Goal: Task Accomplishment & Management: Complete application form

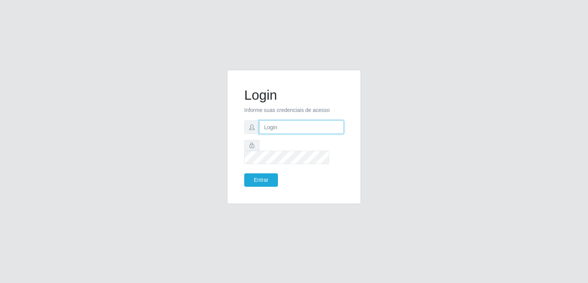
click at [280, 134] on input "text" at bounding box center [301, 126] width 85 height 13
type input "[EMAIL_ADDRESS][DOMAIN_NAME]"
click at [259, 175] on button "Entrar" at bounding box center [261, 179] width 34 height 13
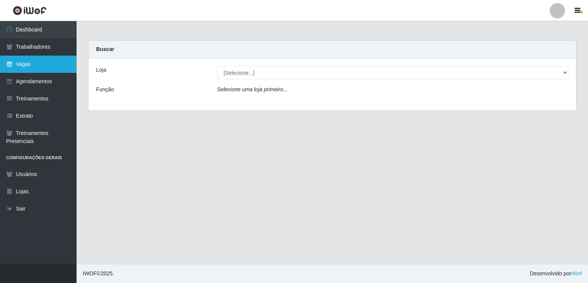
click at [22, 64] on link "Vagas" at bounding box center [38, 64] width 77 height 17
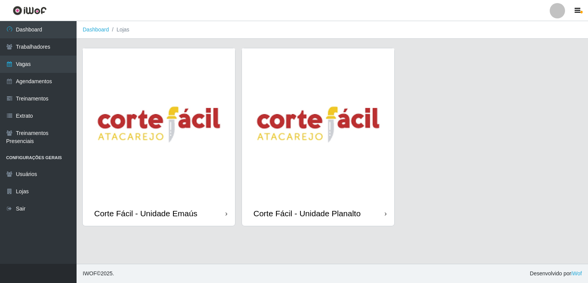
click at [209, 152] on img at bounding box center [159, 124] width 152 height 152
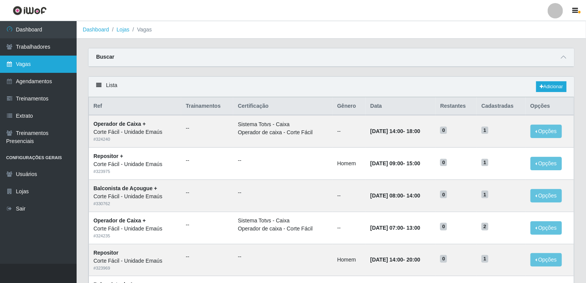
click at [25, 66] on link "Vagas" at bounding box center [38, 64] width 77 height 17
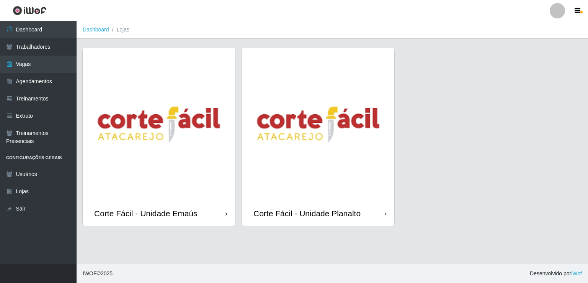
click at [180, 148] on img at bounding box center [159, 124] width 152 height 152
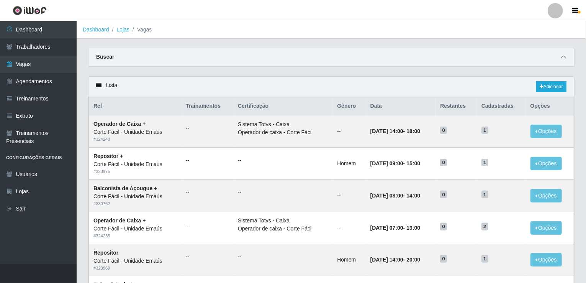
click at [567, 54] on span at bounding box center [563, 57] width 9 height 9
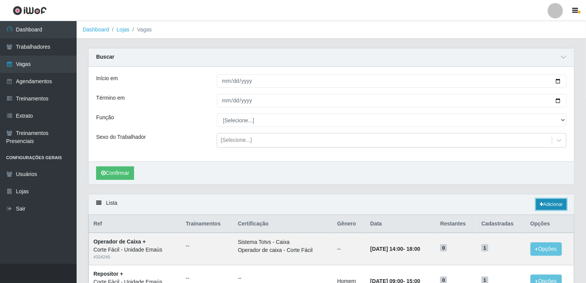
click at [551, 201] on link "Adicionar" at bounding box center [551, 204] width 30 height 11
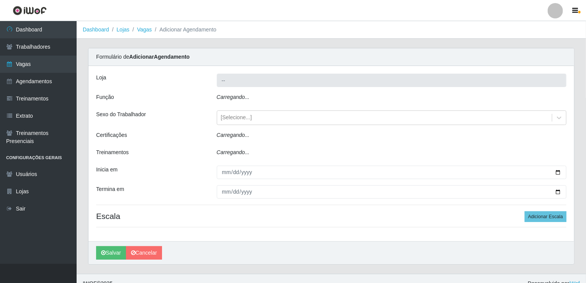
type input "Corte Fácil - Unidade Emaús"
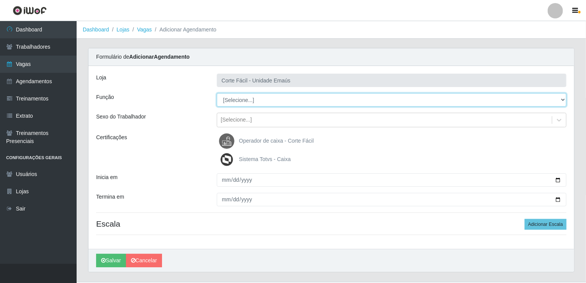
click at [240, 105] on select "[Selecione...] ASG ASG + ASG ++ Auxiliar de Cozinha Auxiliar de Cozinha + Auxil…" at bounding box center [392, 99] width 350 height 13
select select "22"
click at [217, 93] on select "[Selecione...] ASG ASG + ASG ++ Auxiliar de Cozinha Auxiliar de Cozinha + Auxil…" at bounding box center [392, 99] width 350 height 13
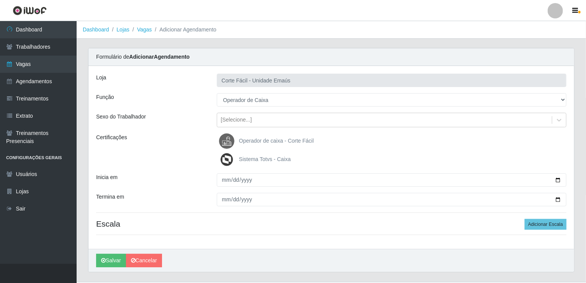
click at [237, 142] on img at bounding box center [228, 140] width 18 height 15
click at [0, 0] on input "Operador de caixa - Corte Fácil" at bounding box center [0, 0] width 0 height 0
click at [224, 160] on img at bounding box center [228, 159] width 18 height 15
click at [0, 0] on input "Sistema Totvs - Caixa" at bounding box center [0, 0] width 0 height 0
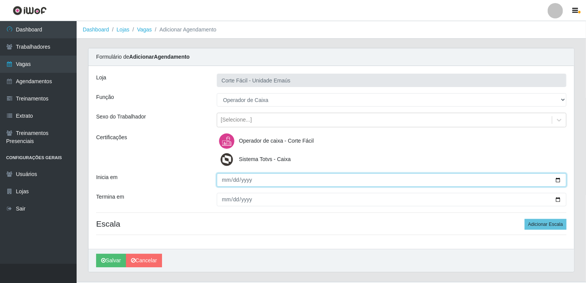
click at [222, 181] on input "Inicia em" at bounding box center [392, 179] width 350 height 13
click at [224, 175] on input "Inicia em" at bounding box center [392, 179] width 350 height 13
type input "[DATE]"
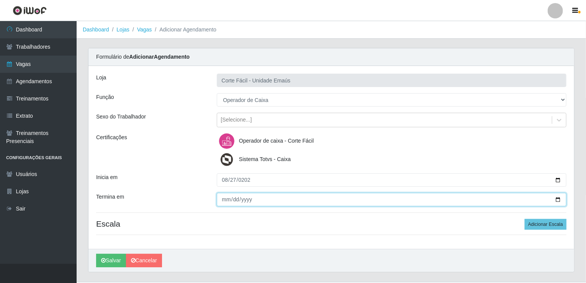
click at [221, 200] on input "Termina em" at bounding box center [392, 199] width 350 height 13
type input "[DATE]"
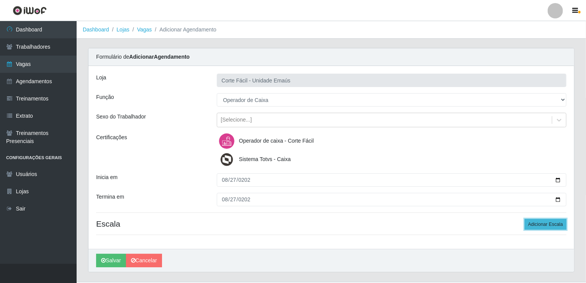
click at [556, 224] on button "Adicionar Escala" at bounding box center [546, 224] width 42 height 11
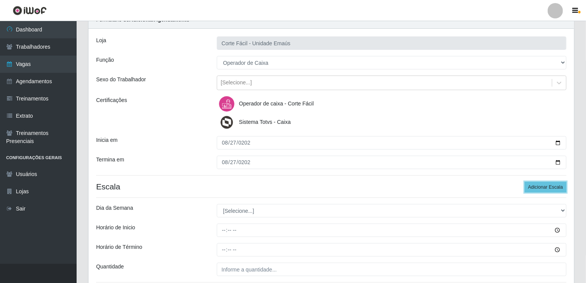
scroll to position [101, 0]
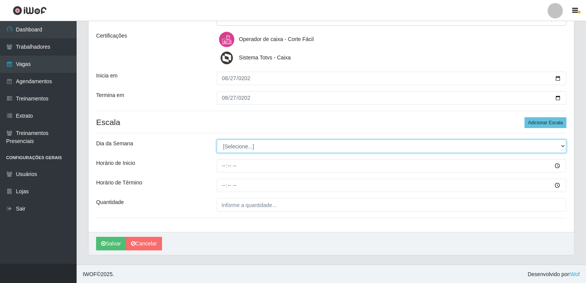
click at [247, 146] on select "[Selecione...] Segunda Terça Quarta Quinta Sexta Sábado Domingo" at bounding box center [392, 145] width 350 height 13
click at [248, 146] on select "[Selecione...] Segunda Terça Quarta Quinta Sexta Sábado Domingo" at bounding box center [392, 145] width 350 height 13
select select "3"
click at [217, 139] on select "[Selecione...] Segunda Terça Quarta Quinta Sexta Sábado Domingo" at bounding box center [392, 145] width 350 height 13
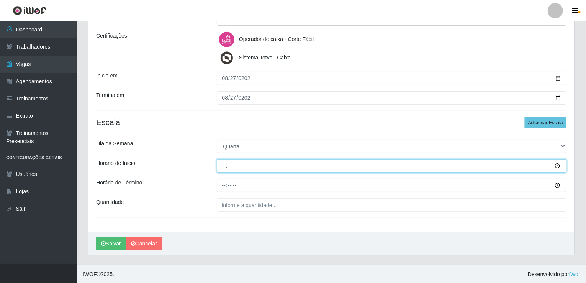
click at [222, 167] on input "Horário de Inicio" at bounding box center [392, 165] width 350 height 13
type input "07:00"
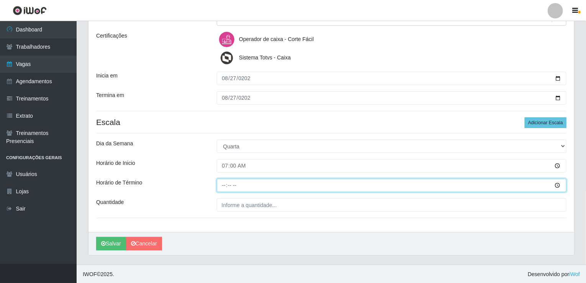
click at [222, 184] on input "Horário de Término" at bounding box center [392, 184] width 350 height 13
type input "13:00"
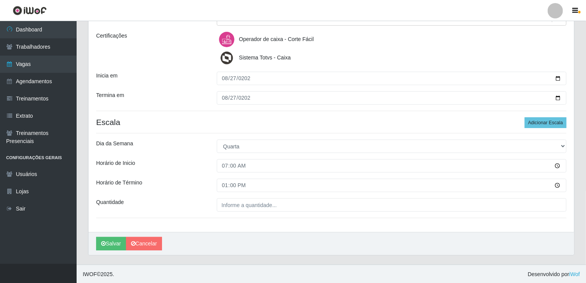
click at [253, 213] on div "Loja Corte Fácil - Unidade Emaús Função [Selecione...] ASG ASG + ASG ++ Auxilia…" at bounding box center [331, 97] width 486 height 267
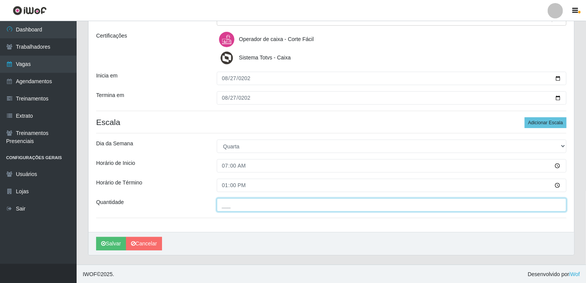
click at [254, 209] on input "___" at bounding box center [392, 204] width 350 height 13
type input "002"
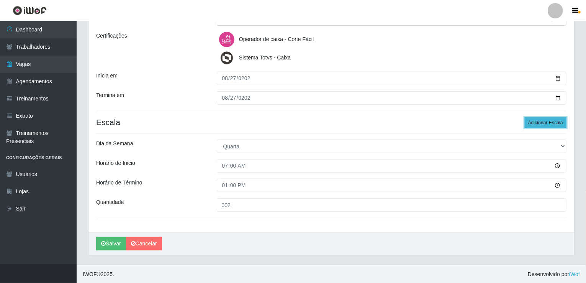
click at [555, 123] on button "Adicionar Escala" at bounding box center [546, 122] width 42 height 11
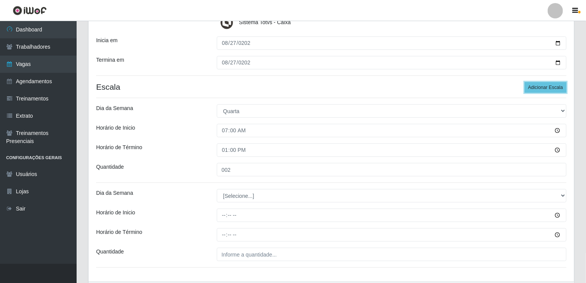
scroll to position [186, 0]
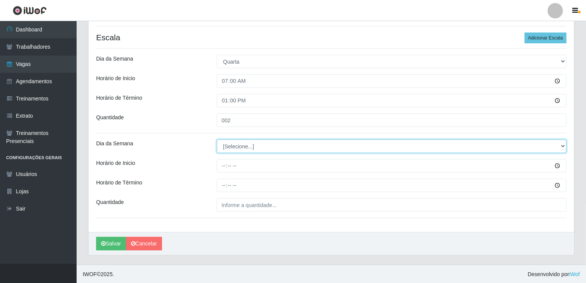
click at [242, 151] on select "[Selecione...] Segunda Terça Quarta Quinta Sexta Sábado Domingo" at bounding box center [392, 145] width 350 height 13
select select "3"
click at [217, 139] on select "[Selecione...] Segunda Terça Quarta Quinta Sexta Sábado Domingo" at bounding box center [392, 145] width 350 height 13
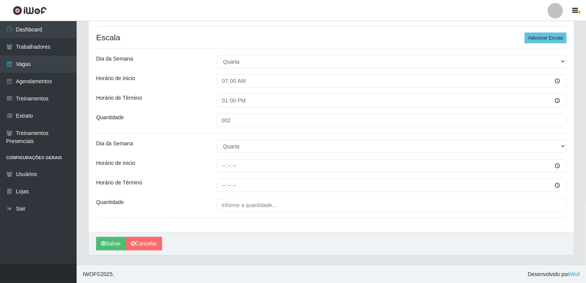
click at [219, 155] on div "Loja Corte Fácil - Unidade Emaús Função [Selecione...] ASG ASG + ASG ++ Auxilia…" at bounding box center [331, 56] width 486 height 352
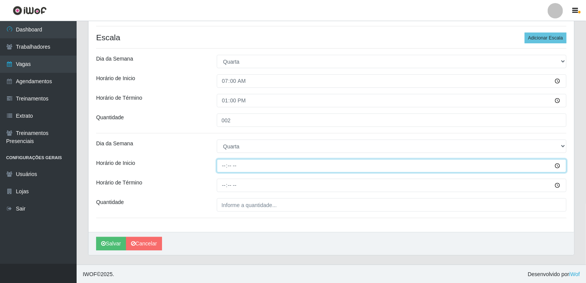
click at [222, 168] on input "Horário de Inicio" at bounding box center [392, 165] width 350 height 13
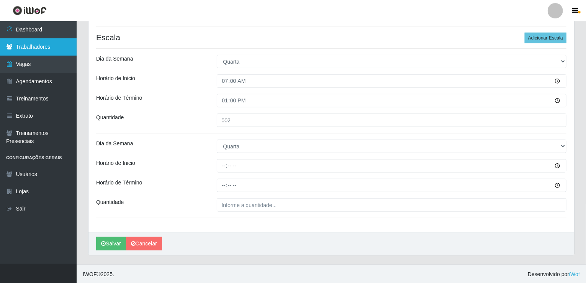
click at [44, 51] on link "Trabalhadores" at bounding box center [38, 46] width 77 height 17
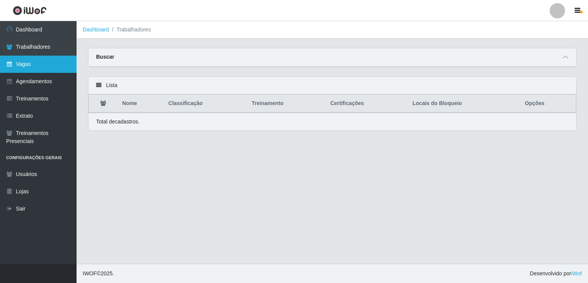
click at [12, 65] on icon at bounding box center [9, 63] width 7 height 5
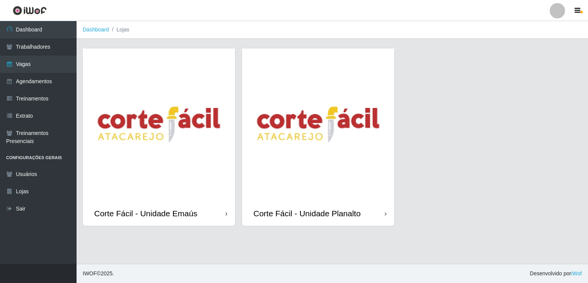
click at [188, 169] on img at bounding box center [159, 124] width 152 height 152
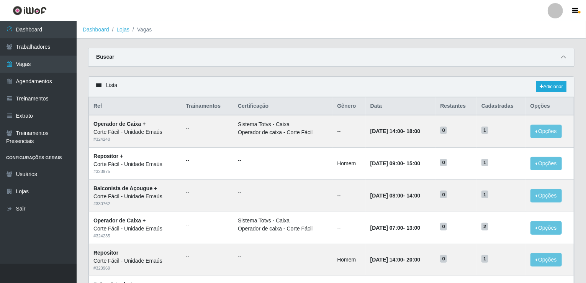
click at [566, 59] on icon at bounding box center [563, 56] width 5 height 5
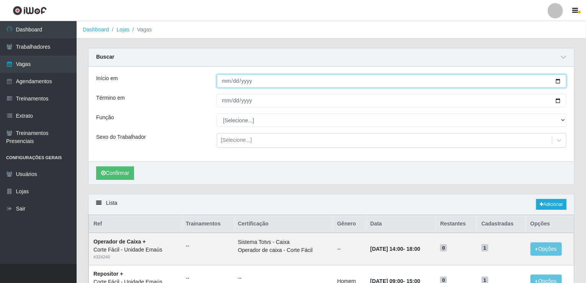
click at [224, 82] on input "Início em" at bounding box center [392, 80] width 350 height 13
type input "[DATE]"
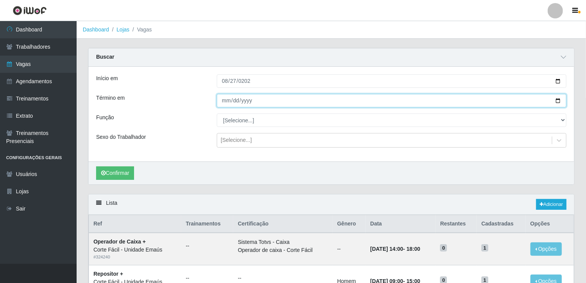
click at [222, 94] on input "Término em" at bounding box center [392, 100] width 350 height 13
type input "[DATE]"
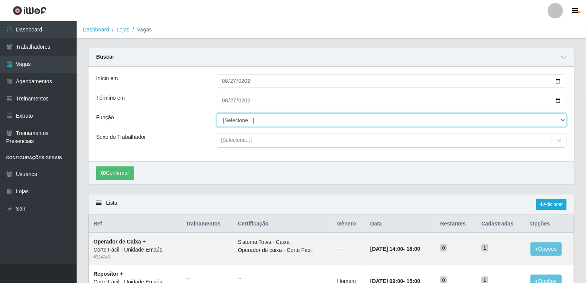
click at [237, 120] on select "[Selecione...] ASG ASG + ASG ++ Auxiliar de Cozinha Auxiliar de Cozinha + Auxil…" at bounding box center [392, 119] width 350 height 13
select select "22"
click at [217, 113] on select "[Selecione...] ASG ASG + ASG ++ Auxiliar de Cozinha Auxiliar de Cozinha + Auxil…" at bounding box center [392, 119] width 350 height 13
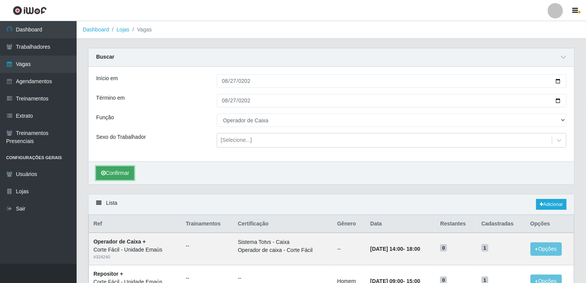
click at [121, 174] on button "Confirmar" at bounding box center [115, 172] width 38 height 13
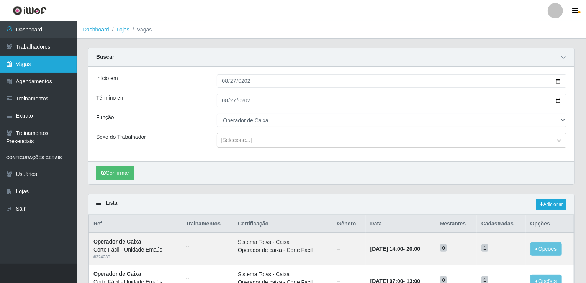
click at [26, 60] on link "Vagas" at bounding box center [38, 64] width 77 height 17
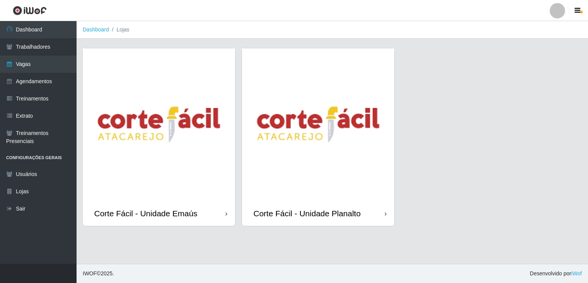
click at [160, 177] on img at bounding box center [159, 124] width 152 height 152
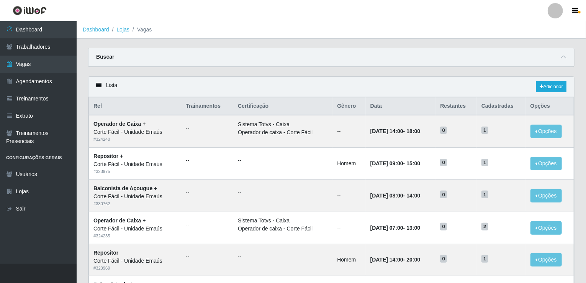
click at [568, 58] on div "Buscar" at bounding box center [331, 57] width 486 height 18
click at [555, 83] on link "Adicionar" at bounding box center [551, 86] width 30 height 11
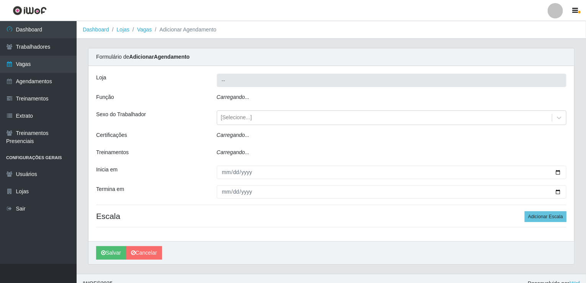
type input "Corte Fácil - Unidade Emaús"
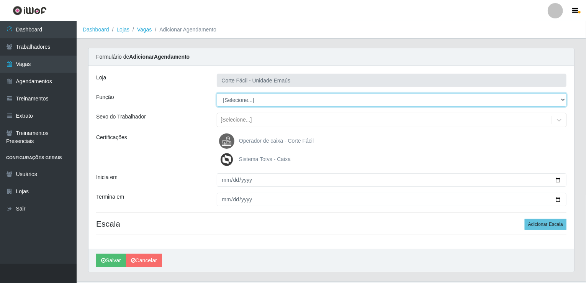
click at [246, 97] on select "[Selecione...] ASG ASG + ASG ++ Auxiliar de Cozinha Auxiliar de Cozinha + Auxil…" at bounding box center [392, 99] width 350 height 13
select select "22"
click at [217, 93] on select "[Selecione...] ASG ASG + ASG ++ Auxiliar de Cozinha Auxiliar de Cozinha + Auxil…" at bounding box center [392, 99] width 350 height 13
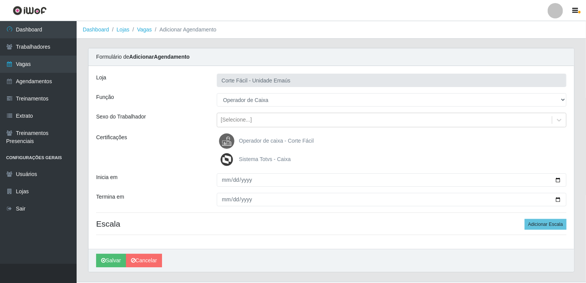
click at [241, 140] on span "Operador de caixa - Corte Fácil" at bounding box center [276, 140] width 75 height 6
click at [0, 0] on input "Operador de caixa - Corte Fácil" at bounding box center [0, 0] width 0 height 0
click at [240, 153] on label "Sistema Totvs - Caixa" at bounding box center [255, 159] width 72 height 15
click at [0, 0] on input "Sistema Totvs - Caixa" at bounding box center [0, 0] width 0 height 0
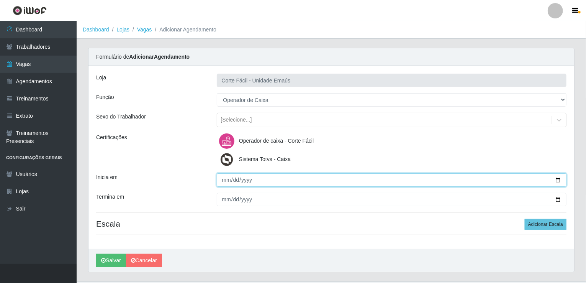
click at [224, 178] on input "Inicia em" at bounding box center [392, 179] width 350 height 13
type input "[DATE]"
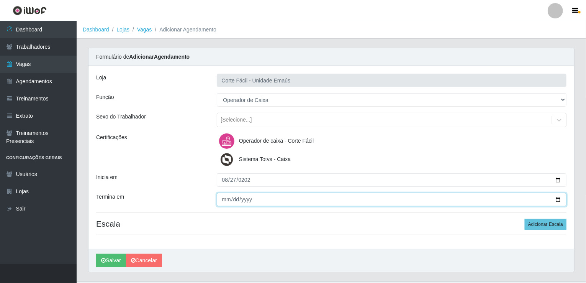
click at [224, 199] on input "Termina em" at bounding box center [392, 199] width 350 height 13
type input "[DATE]"
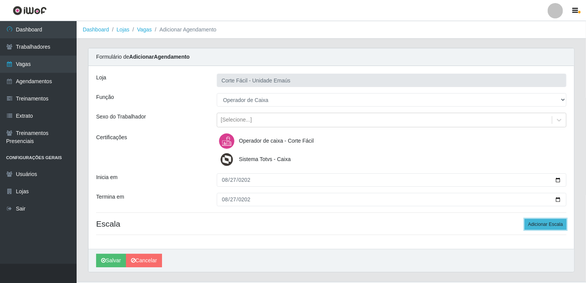
click at [529, 224] on button "Adicionar Escala" at bounding box center [546, 224] width 42 height 11
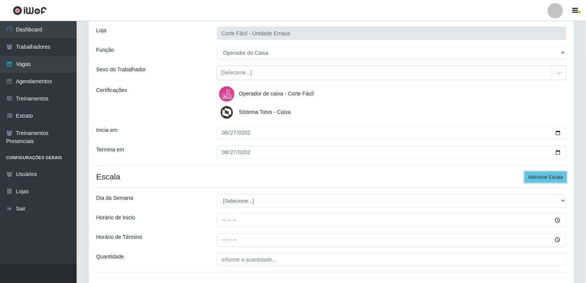
scroll to position [101, 0]
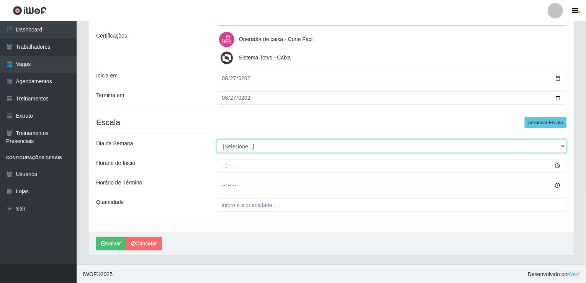
click at [241, 150] on select "[Selecione...] Segunda Terça Quarta Quinta Sexta Sábado Domingo" at bounding box center [392, 145] width 350 height 13
select select "3"
click at [217, 139] on select "[Selecione...] Segunda Terça Quarta Quinta Sexta Sábado Domingo" at bounding box center [392, 145] width 350 height 13
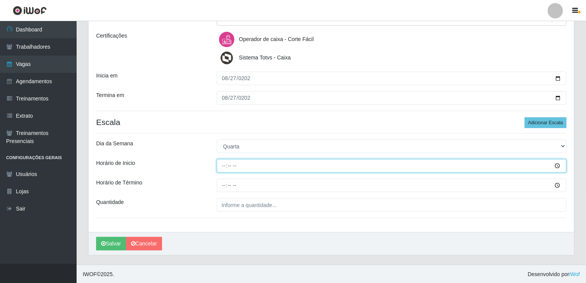
click at [229, 169] on input "Horário de Inicio" at bounding box center [392, 165] width 350 height 13
type input "07:00"
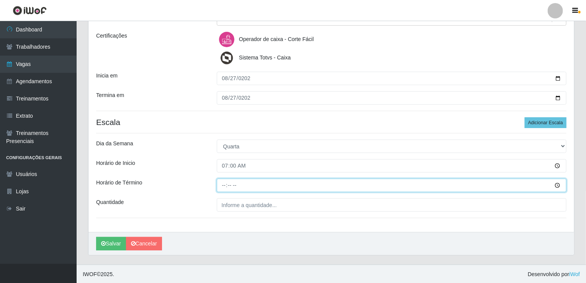
click at [221, 187] on input "Horário de Término" at bounding box center [392, 184] width 350 height 13
type input "13:00"
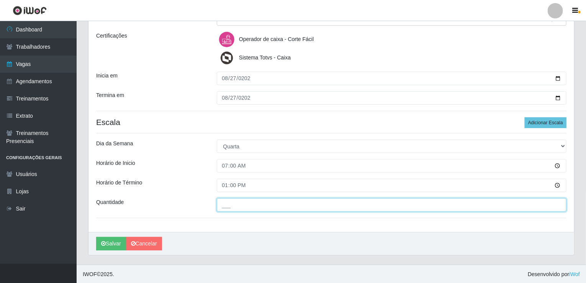
click at [242, 209] on input "___" at bounding box center [392, 204] width 350 height 13
type input "001"
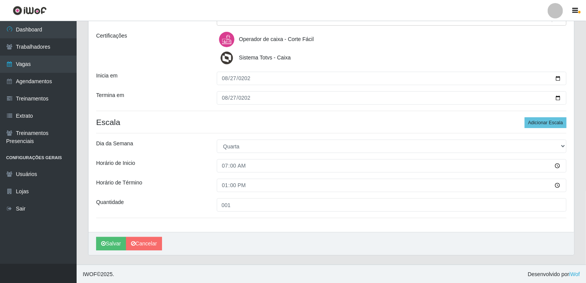
click at [536, 116] on div "Loja Corte Fácil - Unidade Emaús Função [Selecione...] ASG ASG + ASG ++ Auxilia…" at bounding box center [331, 97] width 486 height 267
click at [535, 121] on button "Adicionar Escala" at bounding box center [546, 122] width 42 height 11
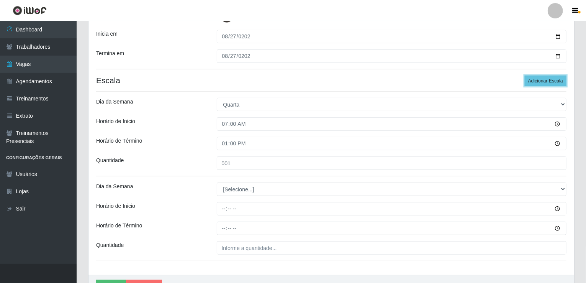
scroll to position [186, 0]
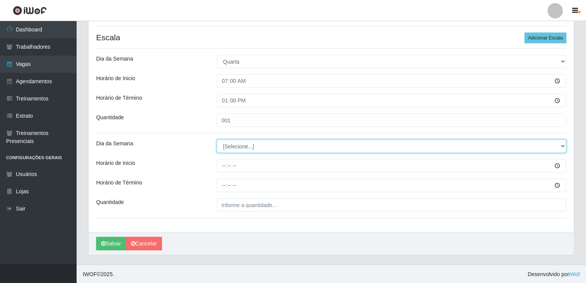
click at [247, 147] on select "[Selecione...] Segunda Terça Quarta Quinta Sexta Sábado Domingo" at bounding box center [392, 145] width 350 height 13
select select "4"
click at [217, 139] on select "[Selecione...] Segunda Terça Quarta Quinta Sexta Sábado Domingo" at bounding box center [392, 145] width 350 height 13
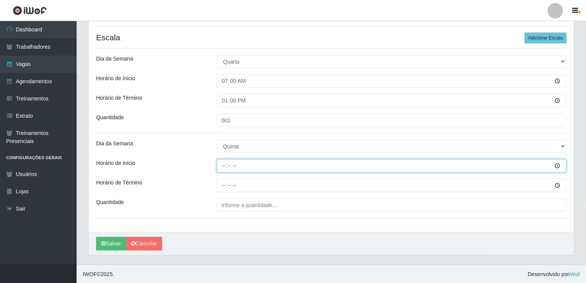
click at [230, 164] on input "Horário de Inicio" at bounding box center [392, 165] width 350 height 13
click at [228, 166] on input "Horário de Inicio" at bounding box center [392, 165] width 350 height 13
click at [224, 166] on input "Horário de Inicio" at bounding box center [392, 165] width 350 height 13
click at [223, 165] on input "Horário de Inicio" at bounding box center [392, 165] width 350 height 13
type input "14:00"
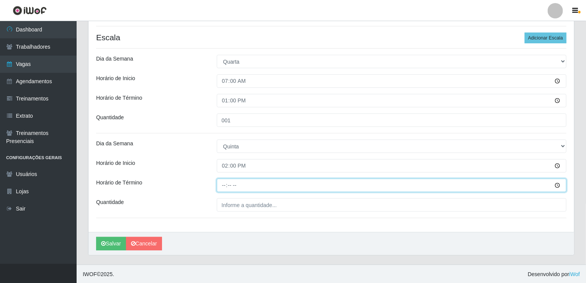
click at [221, 181] on input "Horário de Término" at bounding box center [392, 184] width 350 height 13
click at [221, 181] on input "23:00" at bounding box center [392, 184] width 350 height 13
click at [225, 183] on input "23:00" at bounding box center [392, 184] width 350 height 13
type input "20:00"
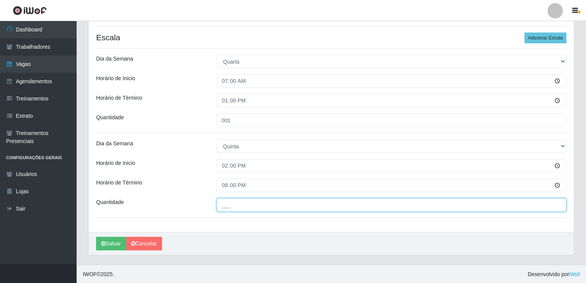
click at [234, 205] on input "___" at bounding box center [392, 204] width 350 height 13
type input "001"
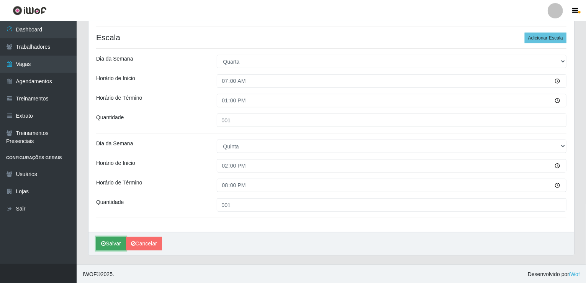
click at [106, 243] on button "Salvar" at bounding box center [111, 243] width 30 height 13
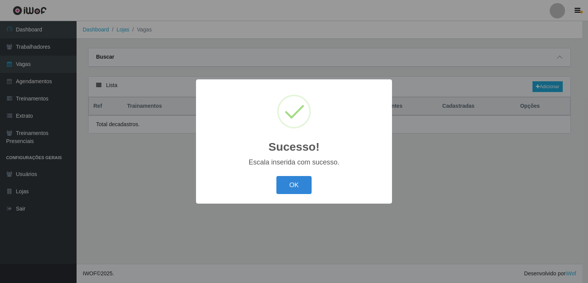
click at [246, 146] on div "Sucesso! ×" at bounding box center [294, 122] width 181 height 71
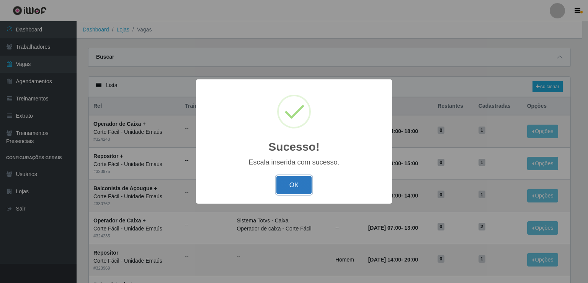
click at [294, 189] on button "OK" at bounding box center [295, 185] width 36 height 18
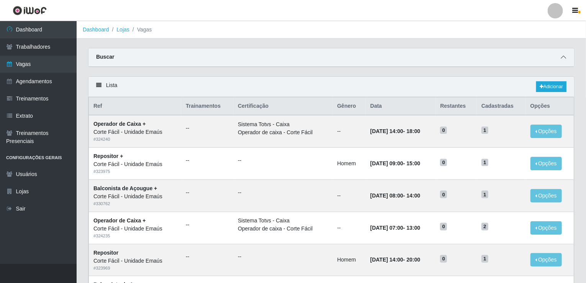
click at [565, 57] on icon at bounding box center [563, 56] width 5 height 5
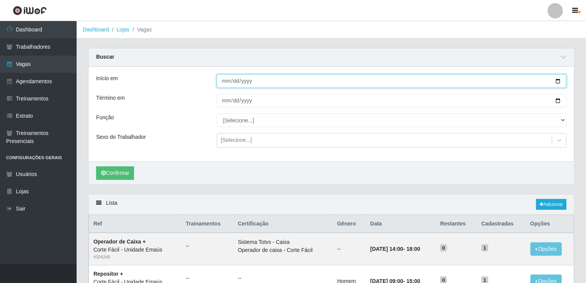
click at [225, 81] on input "Início em" at bounding box center [392, 80] width 350 height 13
type input "[DATE]"
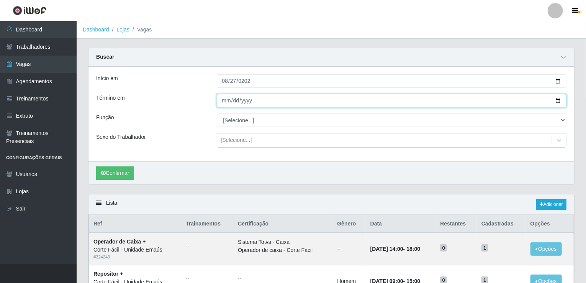
click at [222, 97] on input "Término em" at bounding box center [392, 100] width 350 height 13
type input "[DATE]"
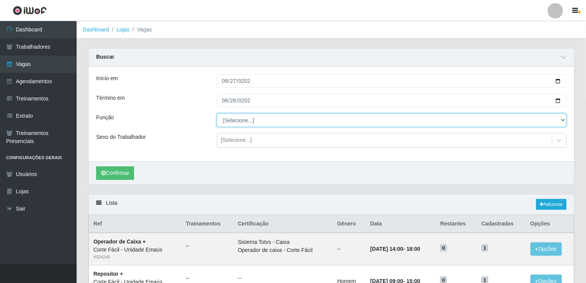
click at [285, 124] on select "[Selecione...] ASG ASG + ASG ++ Auxiliar de Cozinha Auxiliar de Cozinha + Auxil…" at bounding box center [392, 119] width 350 height 13
select select "22"
click at [217, 113] on select "[Selecione...] ASG ASG + ASG ++ Auxiliar de Cozinha Auxiliar de Cozinha + Auxil…" at bounding box center [392, 119] width 350 height 13
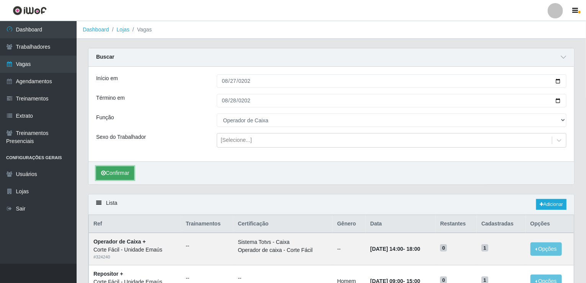
click at [121, 175] on button "Confirmar" at bounding box center [115, 172] width 38 height 13
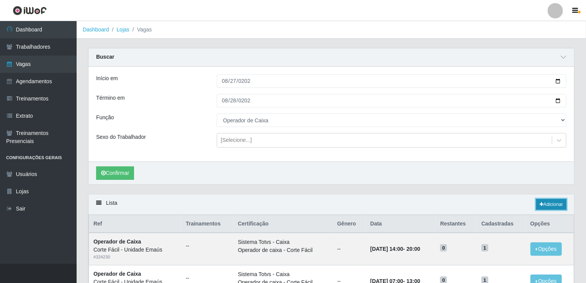
click at [545, 202] on link "Adicionar" at bounding box center [551, 204] width 30 height 11
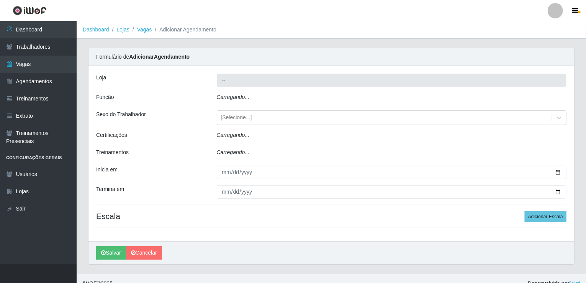
type input "Corte Fácil - Unidade Emaús"
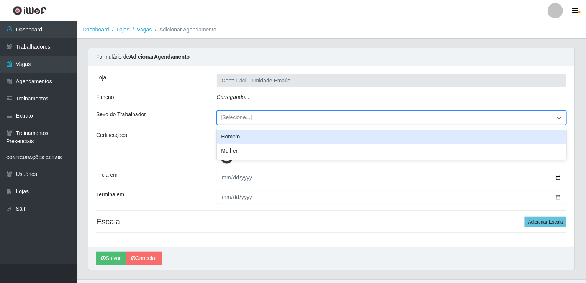
click at [241, 116] on div "[Selecione...]" at bounding box center [236, 118] width 31 height 8
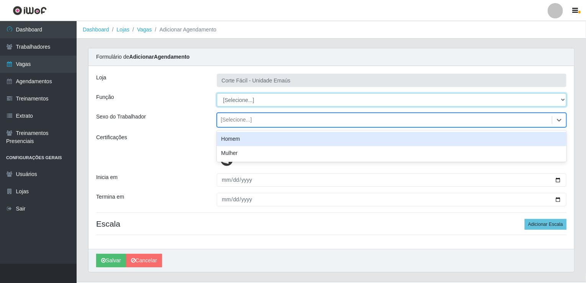
click at [244, 100] on select "[Selecione...] ASG ASG + ASG ++ Auxiliar de Cozinha Auxiliar de Cozinha + Auxil…" at bounding box center [392, 99] width 350 height 13
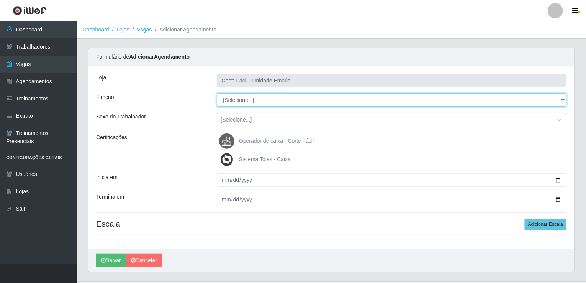
select select "22"
click at [217, 93] on select "[Selecione...] ASG ASG + ASG ++ Auxiliar de Cozinha Auxiliar de Cozinha + Auxil…" at bounding box center [392, 99] width 350 height 13
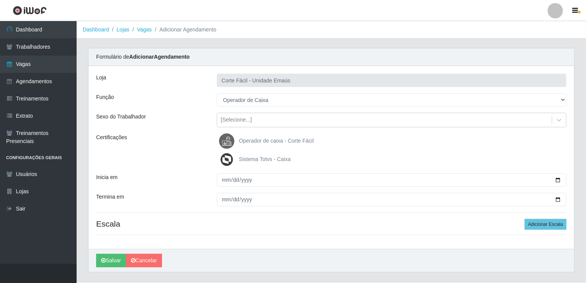
drag, startPoint x: 244, startPoint y: 146, endPoint x: 245, endPoint y: 142, distance: 4.1
click at [244, 144] on label "Operador de caixa - Corte Fácil" at bounding box center [266, 140] width 95 height 15
click at [0, 0] on input "Operador de caixa - Corte Fácil" at bounding box center [0, 0] width 0 height 0
click at [244, 155] on label "Sistema Totvs - Caixa" at bounding box center [255, 159] width 72 height 15
click at [0, 0] on input "Sistema Totvs - Caixa" at bounding box center [0, 0] width 0 height 0
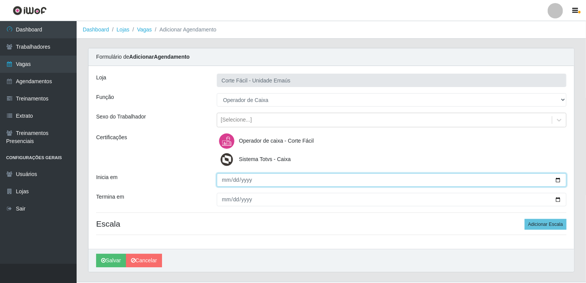
drag, startPoint x: 218, startPoint y: 184, endPoint x: 222, endPoint y: 183, distance: 4.5
click at [218, 184] on input "Inicia em" at bounding box center [392, 179] width 350 height 13
type input "[DATE]"
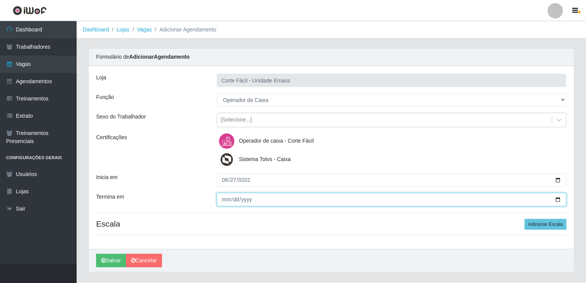
click at [228, 195] on input "Termina em" at bounding box center [392, 199] width 350 height 13
type input "[PHONE_NUMBER]"
type input "[DATE]"
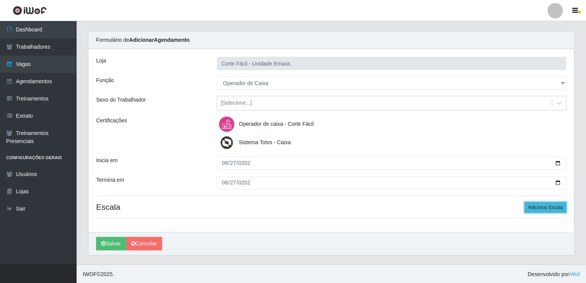
click at [553, 210] on button "Adicionar Escala" at bounding box center [546, 207] width 42 height 11
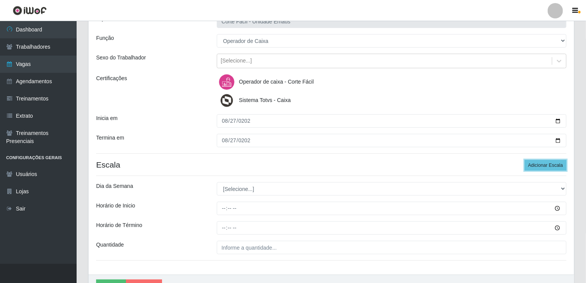
scroll to position [101, 0]
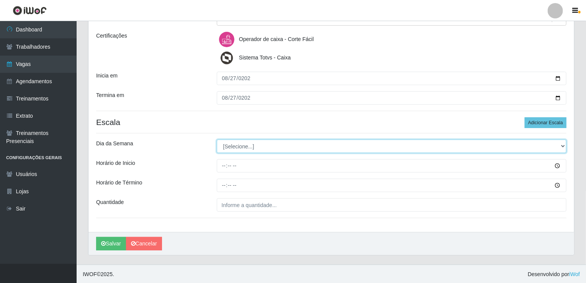
click at [236, 147] on select "[Selecione...] Segunda Terça Quarta Quinta Sexta Sábado Domingo" at bounding box center [392, 145] width 350 height 13
select select "3"
click at [217, 139] on select "[Selecione...] Segunda Terça Quarta Quinta Sexta Sábado Domingo" at bounding box center [392, 145] width 350 height 13
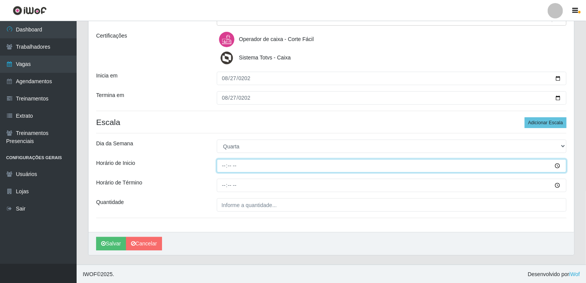
click at [226, 164] on input "Horário de Inicio" at bounding box center [392, 165] width 350 height 13
type input "14:00"
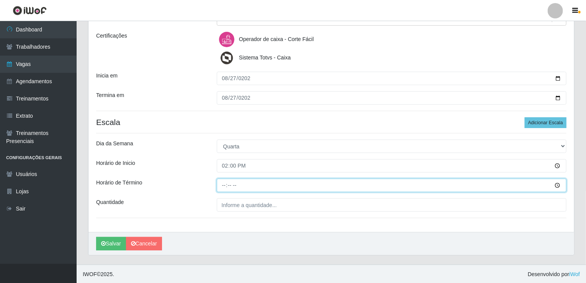
click at [221, 183] on input "Horário de Término" at bounding box center [392, 184] width 350 height 13
type input "20:00"
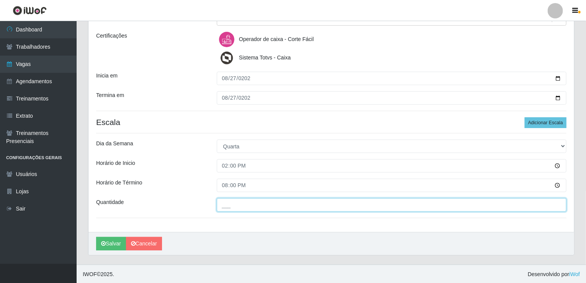
click at [234, 198] on input "___" at bounding box center [392, 204] width 350 height 13
type input "001"
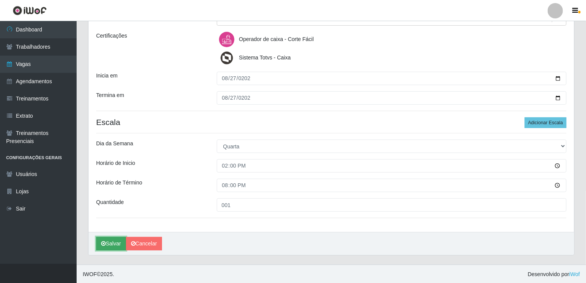
click at [107, 242] on button "Salvar" at bounding box center [111, 243] width 30 height 13
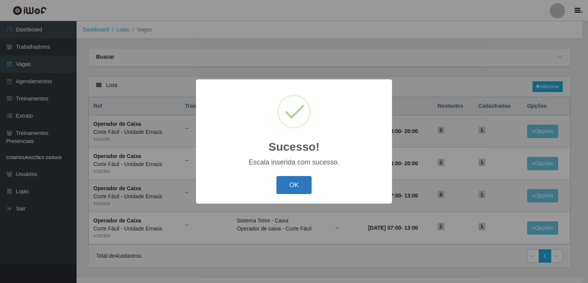
click at [288, 183] on button "OK" at bounding box center [295, 185] width 36 height 18
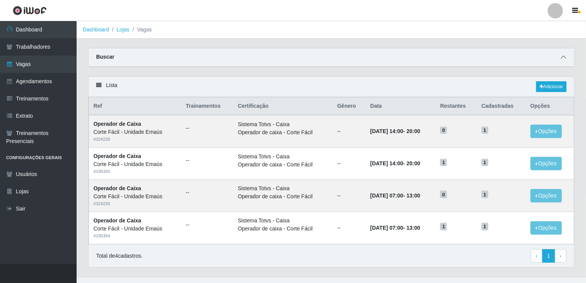
click at [562, 54] on span at bounding box center [563, 57] width 9 height 9
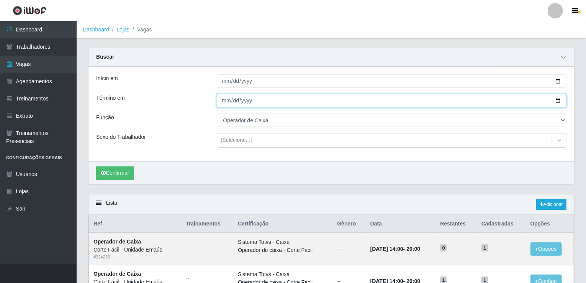
click at [228, 102] on input "[DATE]" at bounding box center [392, 100] width 350 height 13
type input "[DATE]"
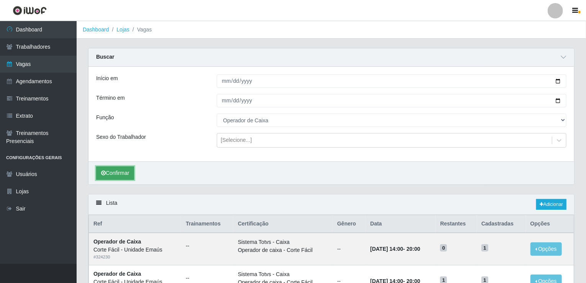
click at [119, 173] on button "Confirmar" at bounding box center [115, 172] width 38 height 13
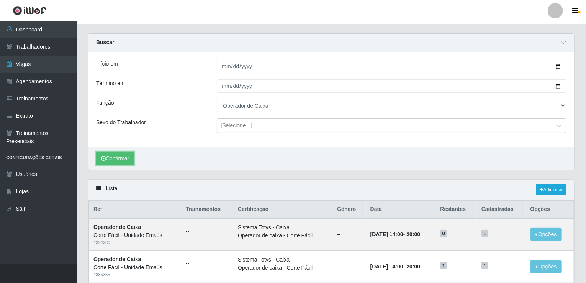
scroll to position [14, 0]
click at [107, 156] on button "Confirmar" at bounding box center [115, 158] width 38 height 13
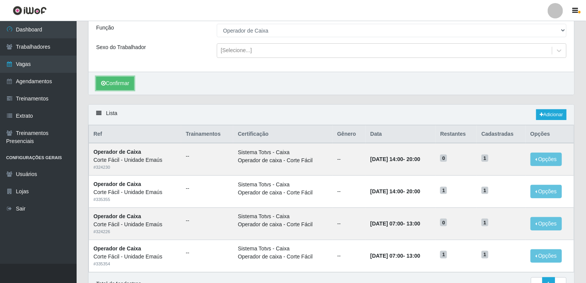
scroll to position [129, 0]
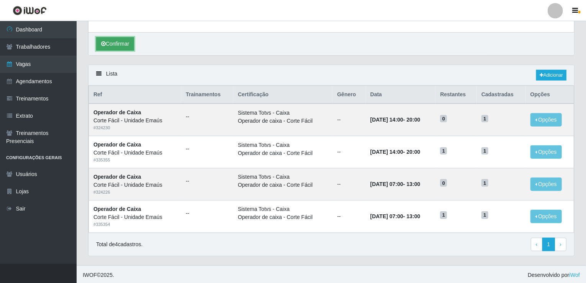
click at [105, 42] on icon "submit" at bounding box center [103, 43] width 5 height 5
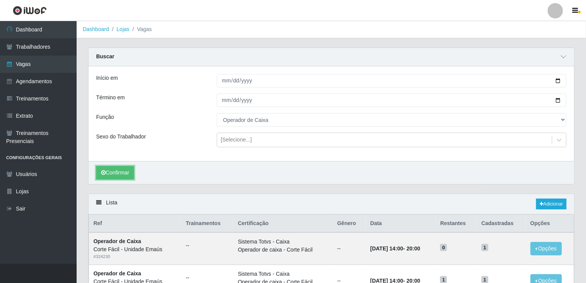
scroll to position [0, 0]
